Goal: Book appointment/travel/reservation

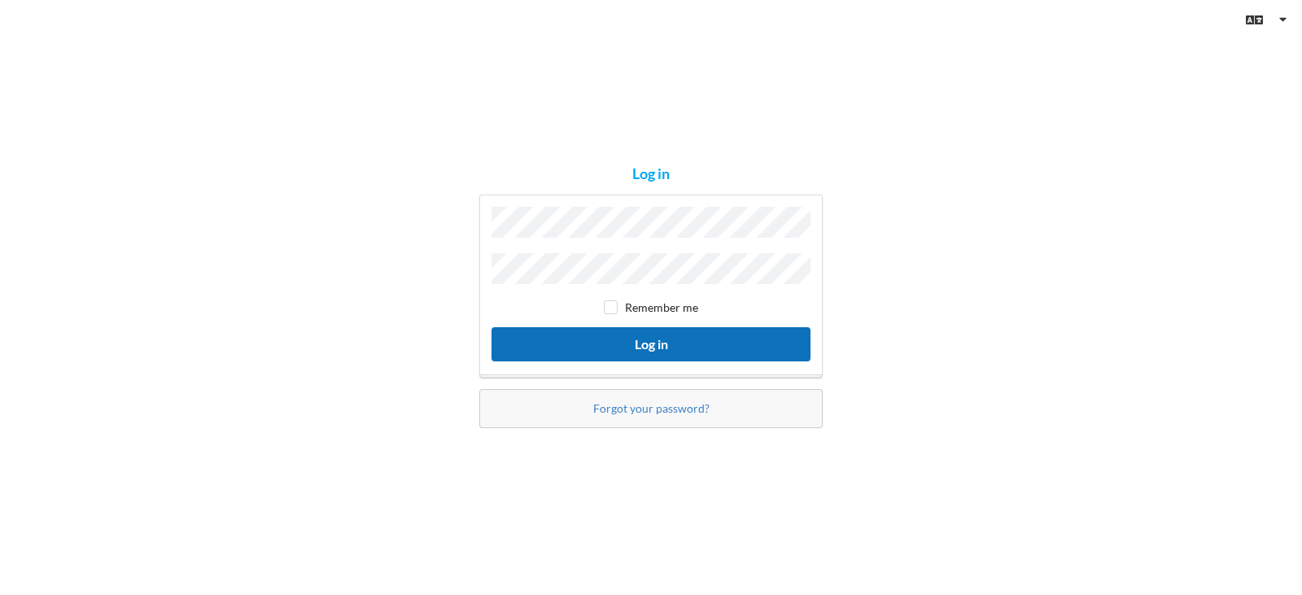
click at [661, 347] on button "Log in" at bounding box center [651, 343] width 319 height 33
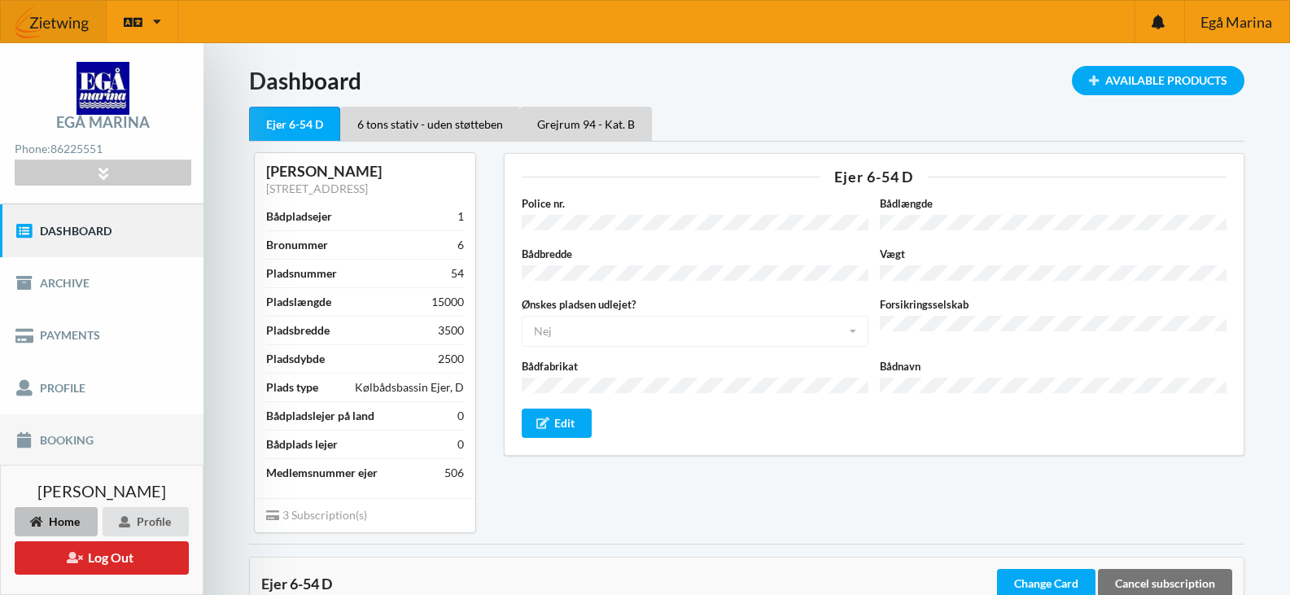
click at [47, 436] on link "Booking" at bounding box center [101, 440] width 203 height 52
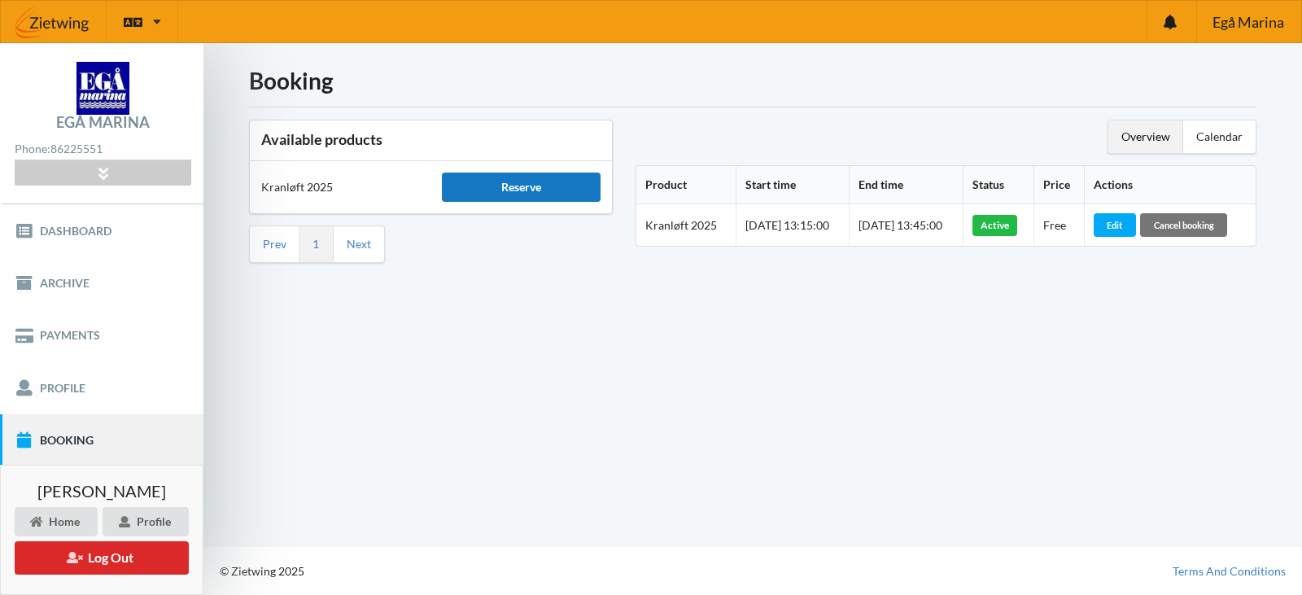
click at [522, 187] on div "Reserve" at bounding box center [521, 187] width 158 height 29
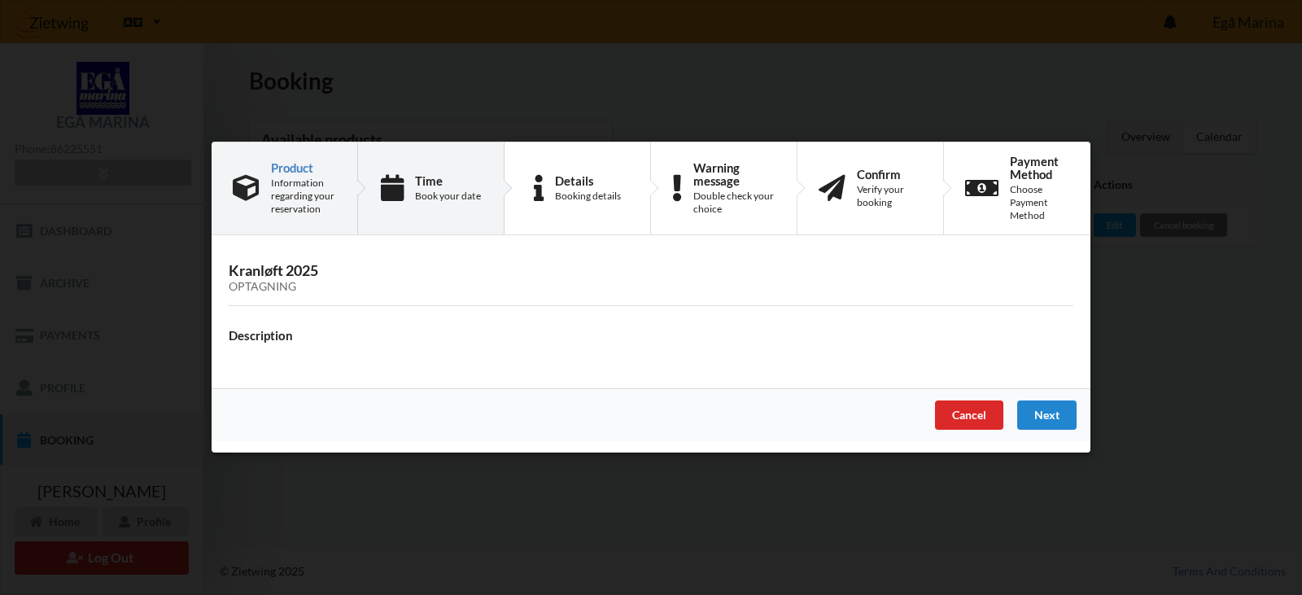
click at [464, 188] on div "Time Book your date" at bounding box center [448, 188] width 66 height 28
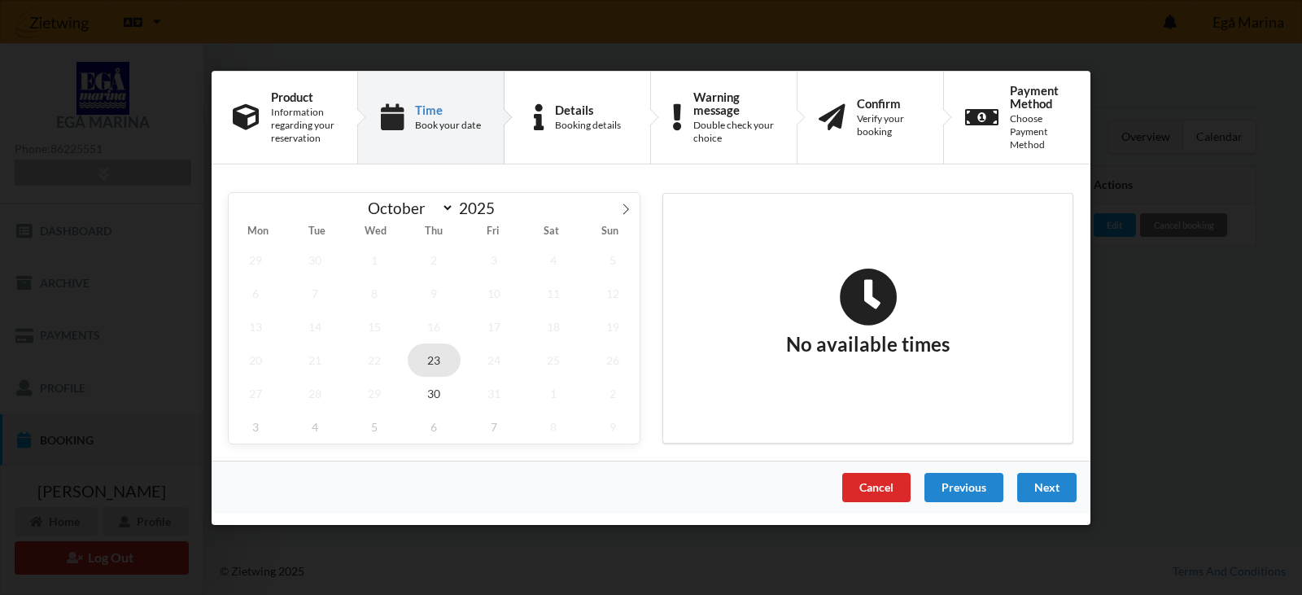
click at [431, 366] on span "23" at bounding box center [435, 359] width 54 height 33
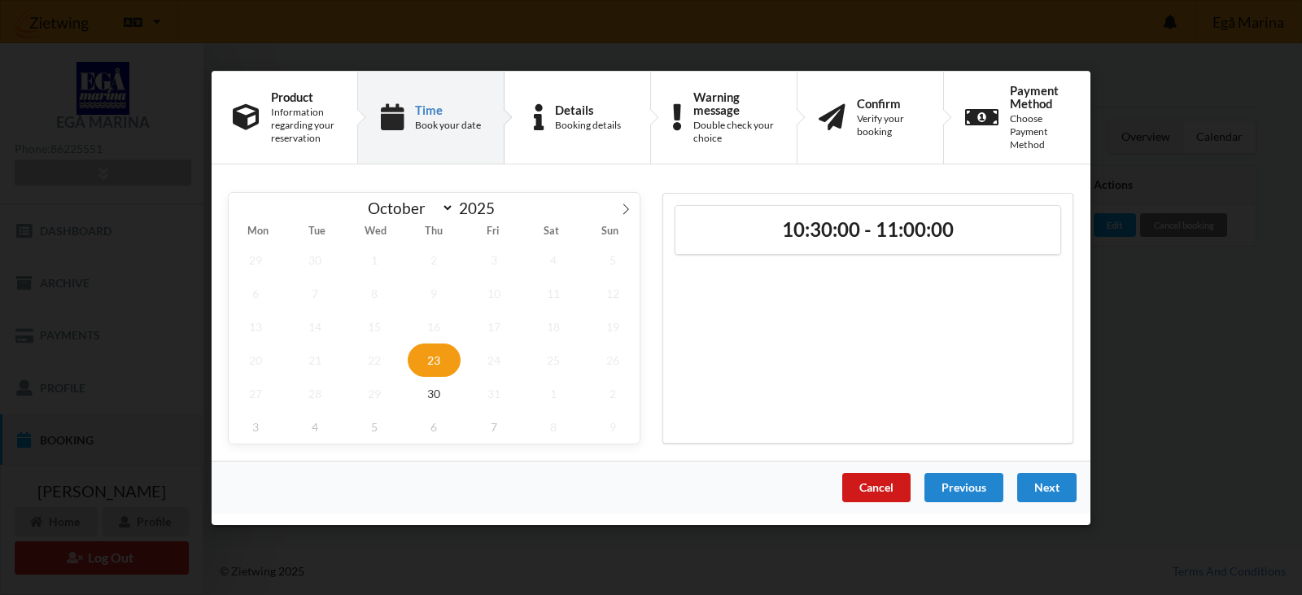
click at [881, 486] on div "Cancel" at bounding box center [876, 486] width 68 height 29
